Goal: Task Accomplishment & Management: Manage account settings

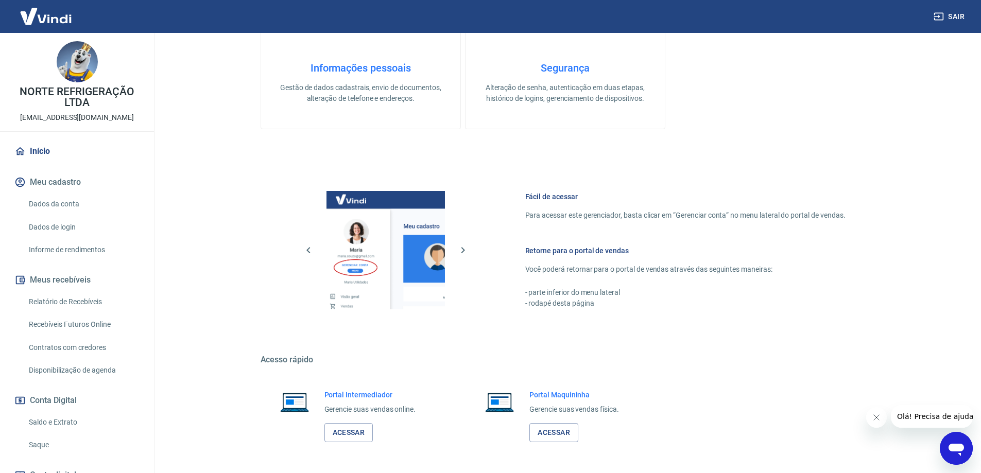
scroll to position [329, 0]
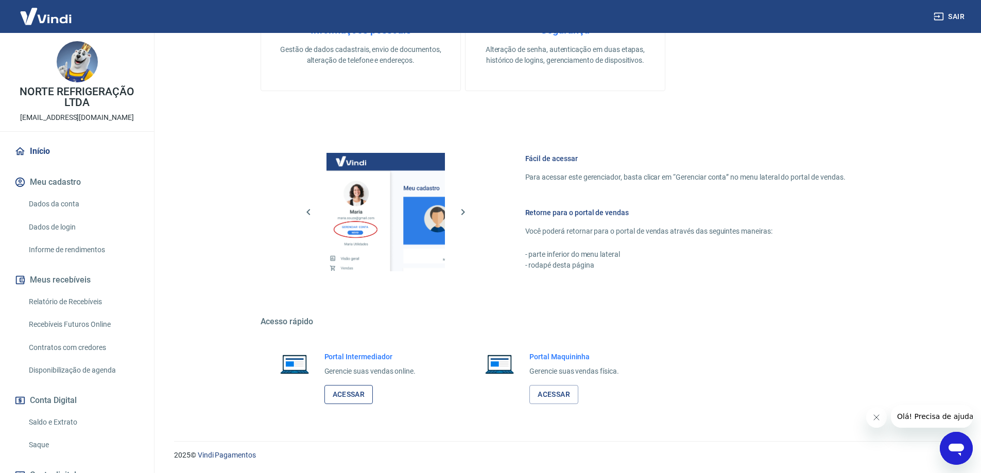
click at [360, 389] on link "Acessar" at bounding box center [348, 394] width 49 height 19
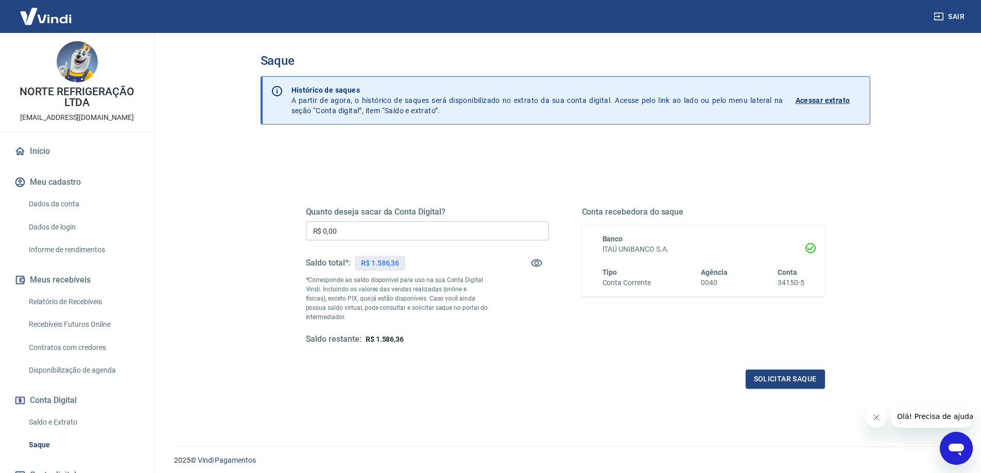
click at [343, 235] on input "R$ 0,00" at bounding box center [427, 230] width 243 height 19
type input "R$ 1.586,36"
click at [794, 382] on button "Solicitar saque" at bounding box center [784, 379] width 79 height 19
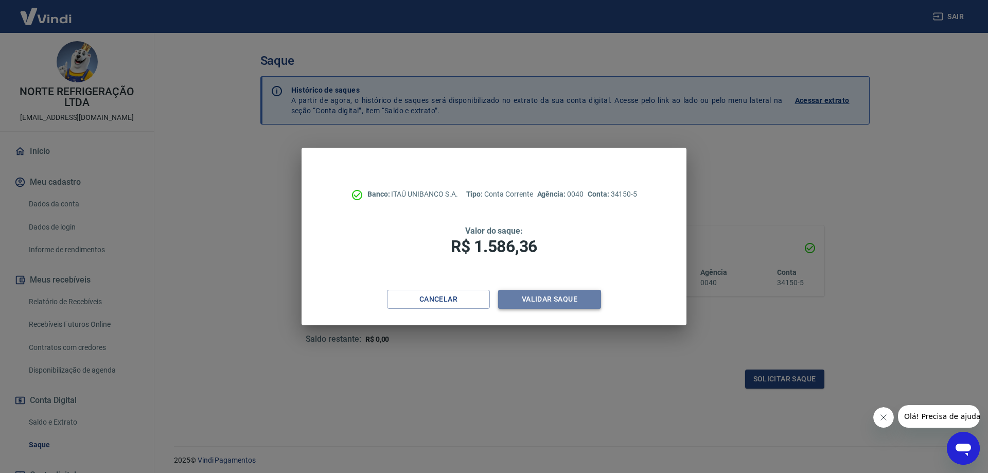
click at [576, 299] on button "Validar saque" at bounding box center [549, 299] width 103 height 19
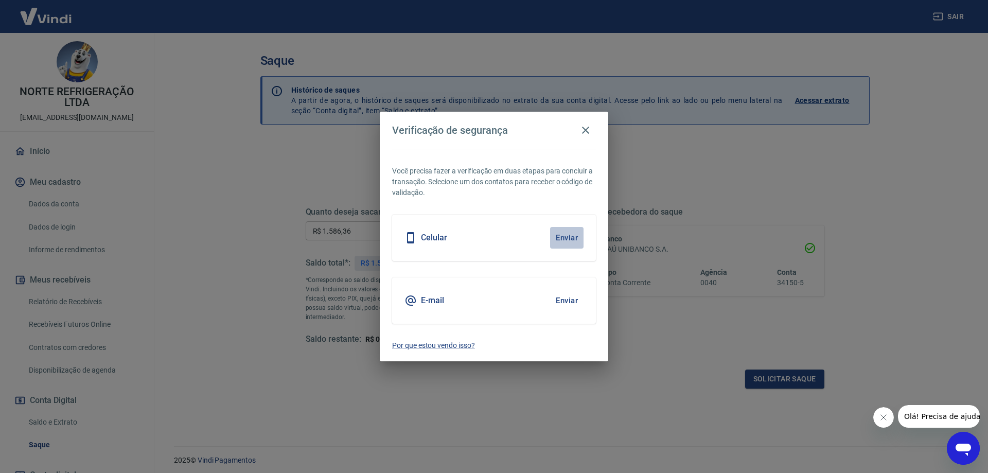
click at [566, 237] on button "Enviar" at bounding box center [566, 238] width 33 height 22
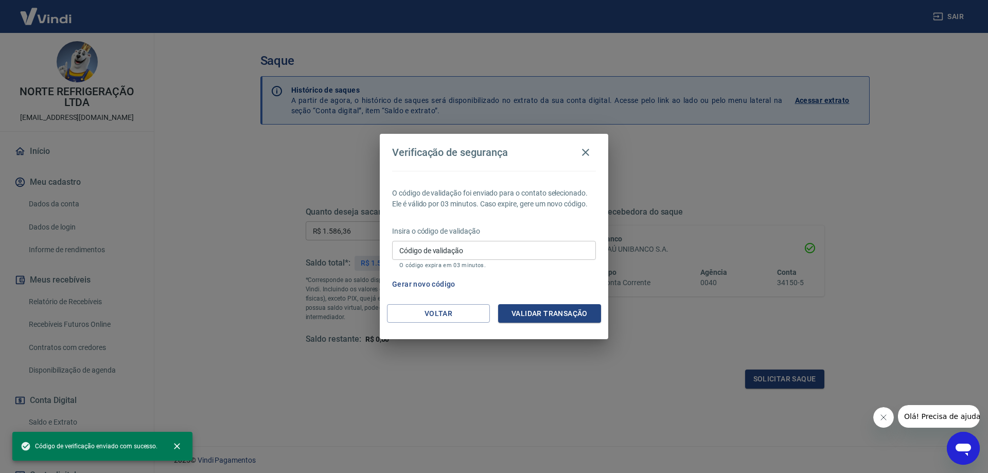
click at [558, 249] on input "Código de validação" at bounding box center [494, 250] width 204 height 19
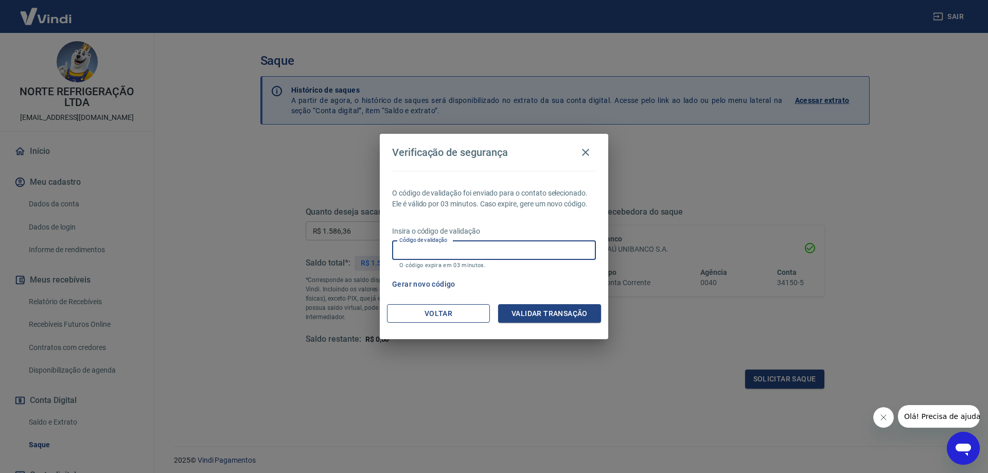
click at [489, 311] on button "Voltar" at bounding box center [438, 313] width 103 height 19
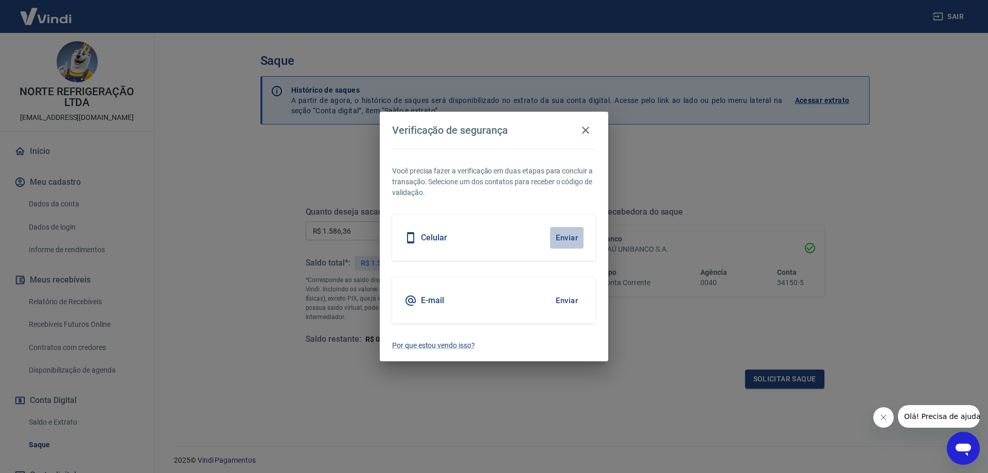
click at [562, 232] on button "Enviar" at bounding box center [566, 238] width 33 height 22
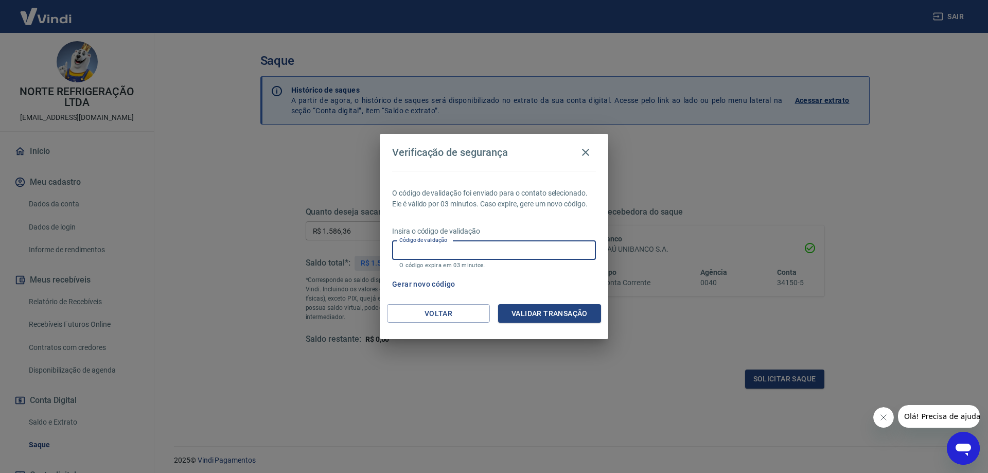
click at [502, 249] on input "Código de validação" at bounding box center [494, 250] width 204 height 19
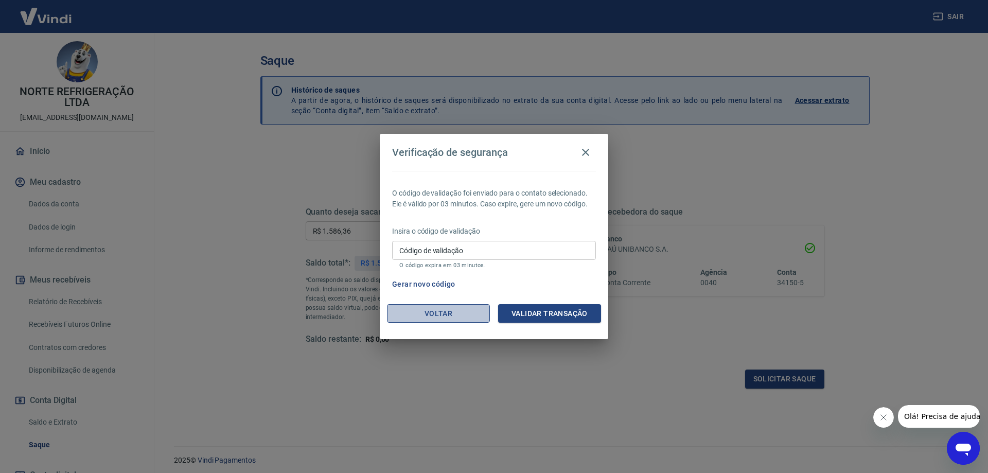
click at [457, 319] on button "Voltar" at bounding box center [438, 313] width 103 height 19
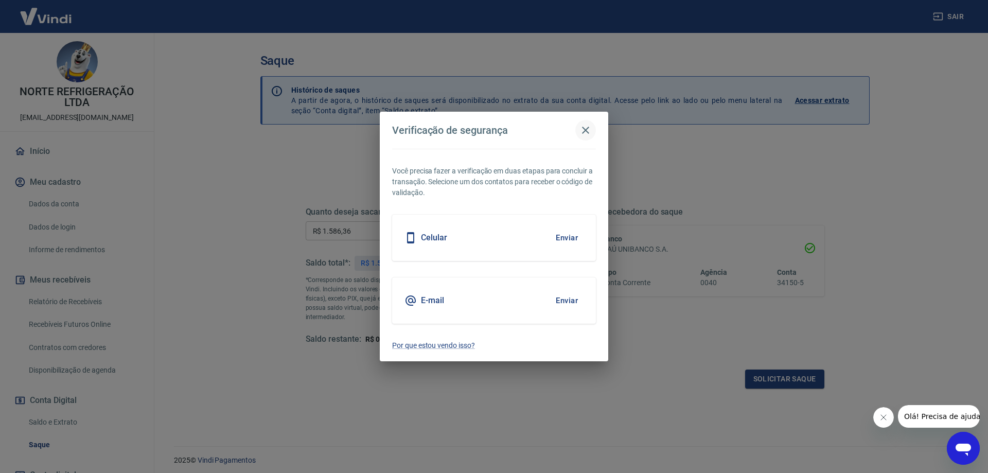
click at [582, 133] on icon "button" at bounding box center [586, 130] width 12 height 12
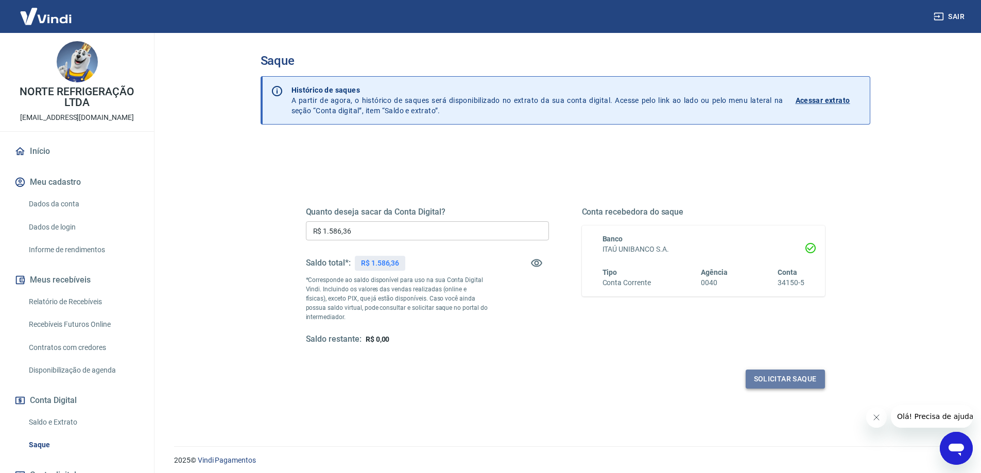
click at [786, 374] on button "Solicitar saque" at bounding box center [784, 379] width 79 height 19
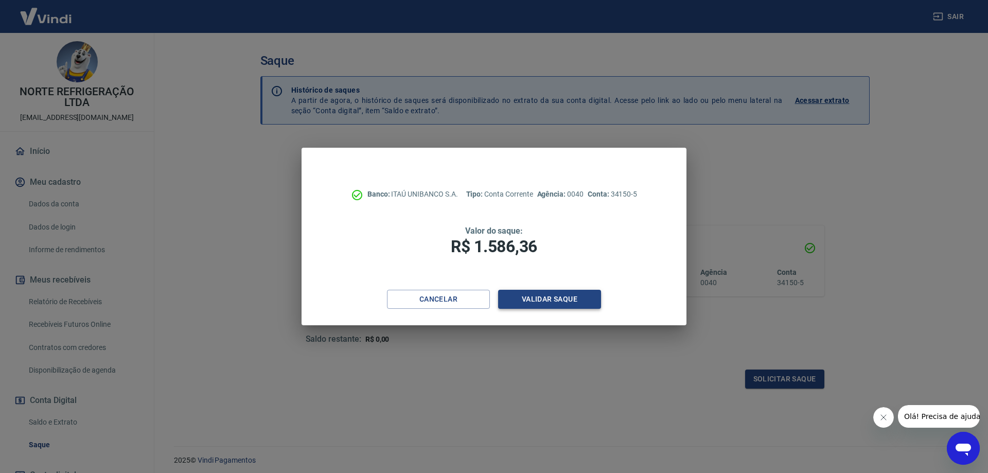
click at [535, 300] on button "Validar saque" at bounding box center [549, 299] width 103 height 19
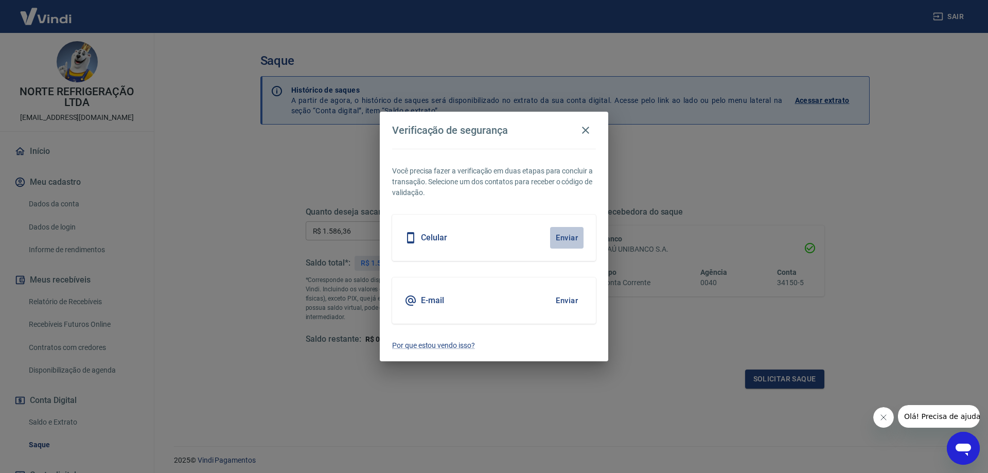
click at [564, 243] on button "Enviar" at bounding box center [566, 238] width 33 height 22
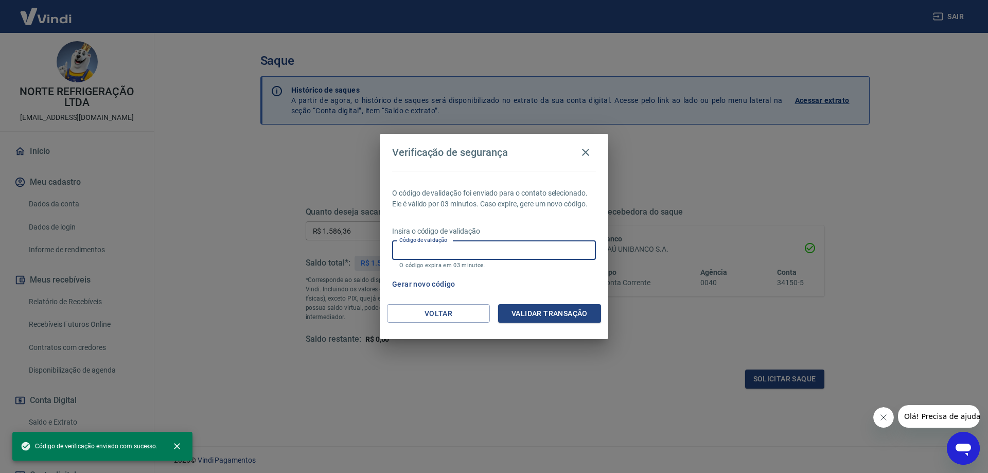
click at [551, 257] on input "Código de validação" at bounding box center [494, 250] width 204 height 19
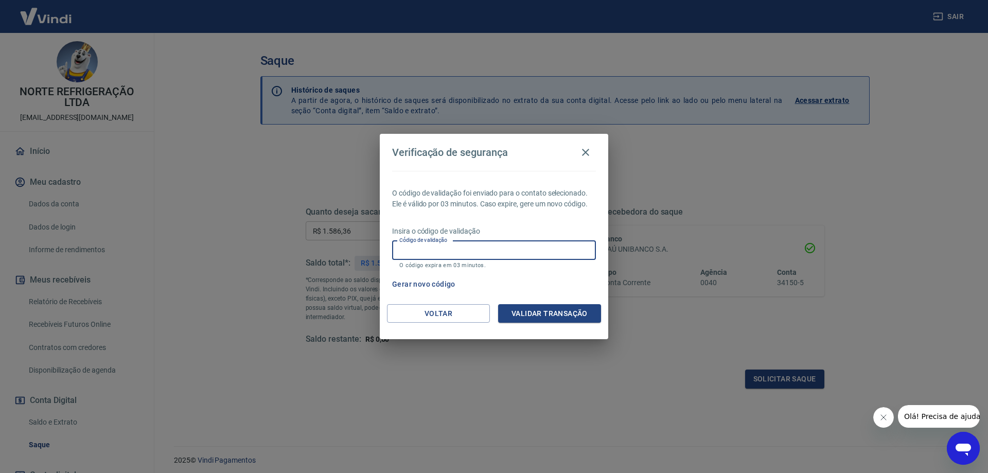
click at [434, 283] on button "Gerar novo código" at bounding box center [424, 284] width 72 height 19
click at [592, 150] on button "button" at bounding box center [585, 152] width 21 height 21
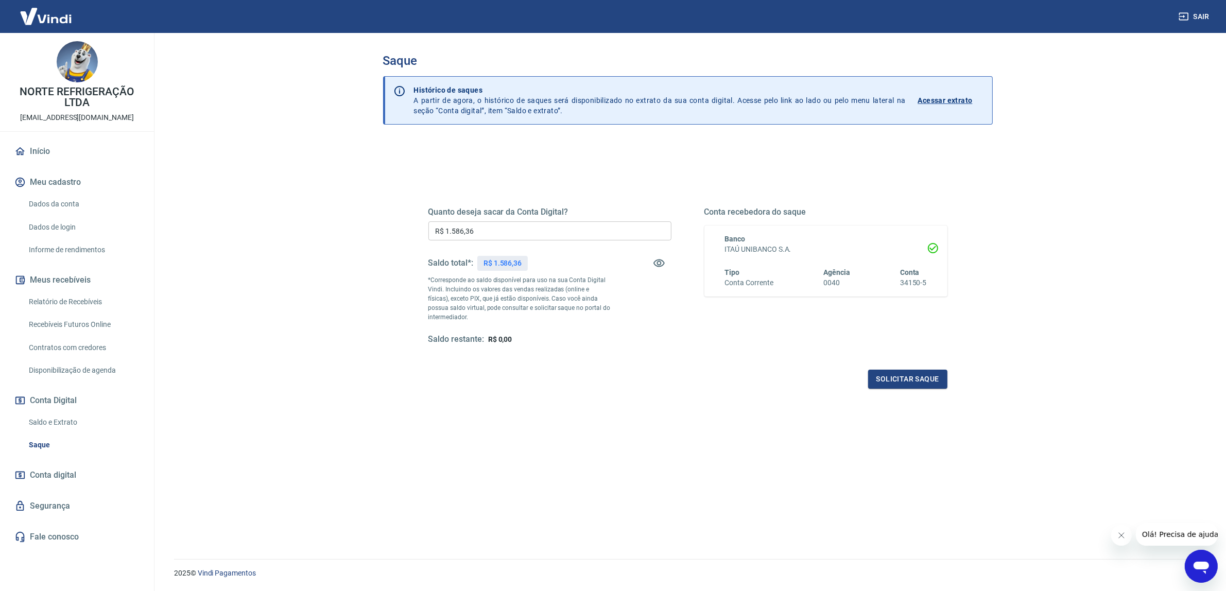
drag, startPoint x: 988, startPoint y: 3, endPoint x: 667, endPoint y: 410, distance: 519.0
click at [668, 428] on div "Quanto deseja sacar da Conta Digital? R$ 1.586,36 ​ Saldo total*: R$ 1.586,36 *…" at bounding box center [687, 381] width 609 height 481
click at [909, 374] on button "Solicitar saque" at bounding box center [907, 379] width 79 height 19
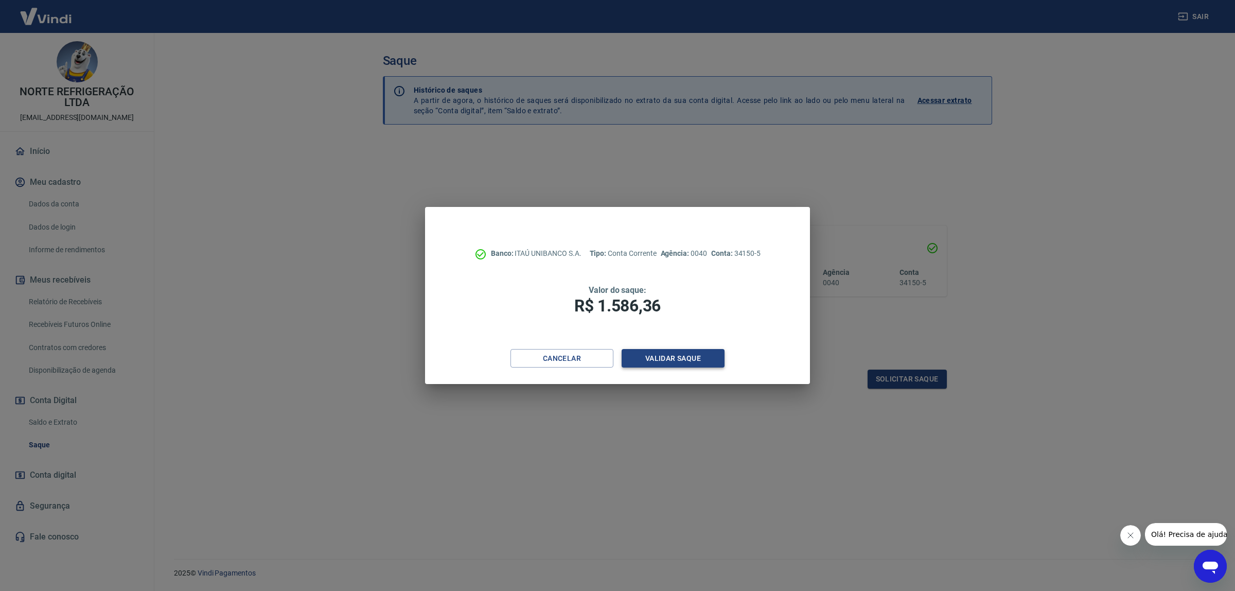
click at [690, 359] on button "Validar saque" at bounding box center [673, 358] width 103 height 19
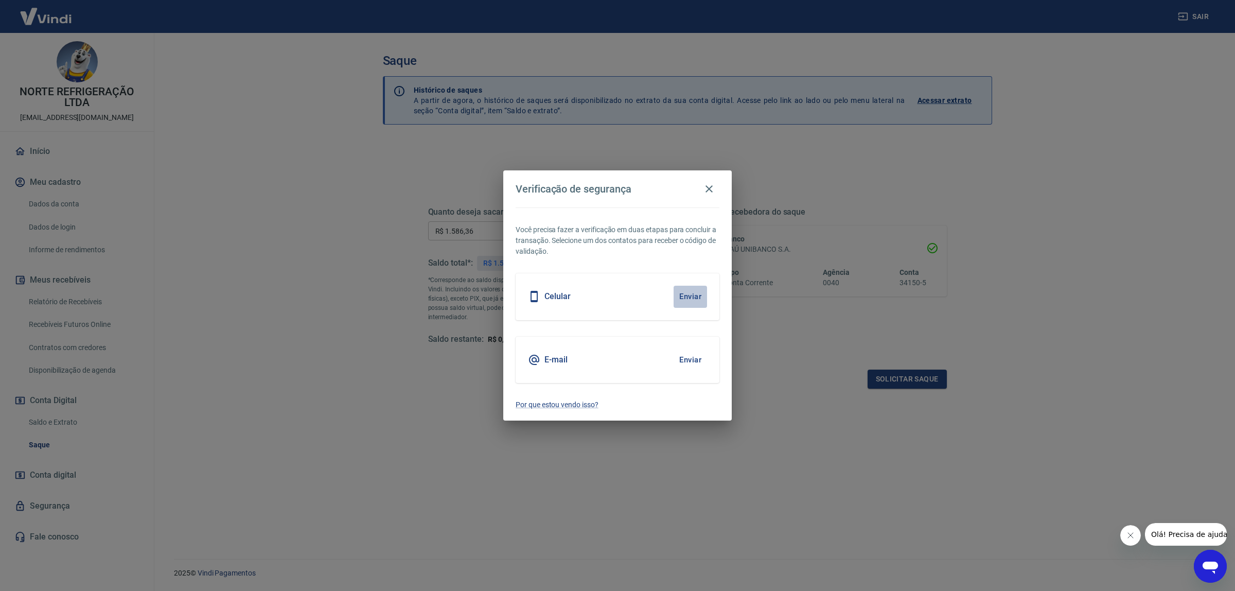
click at [698, 292] on button "Enviar" at bounding box center [690, 297] width 33 height 22
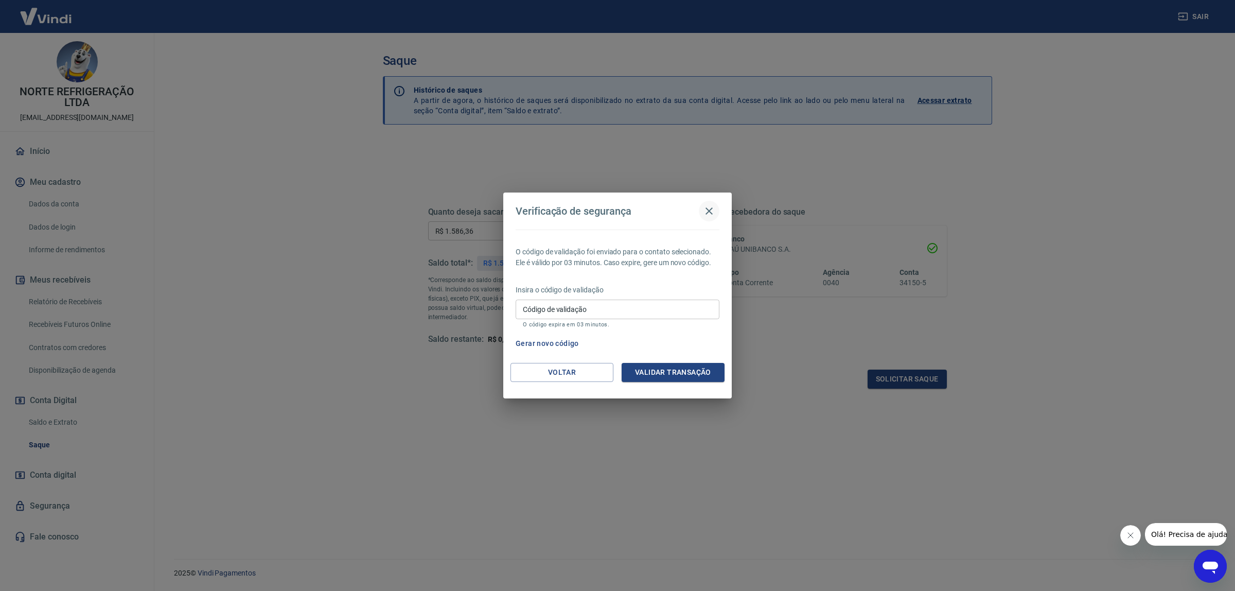
click at [707, 209] on icon "button" at bounding box center [709, 210] width 7 height 7
